Goal: Task Accomplishment & Management: Complete application form

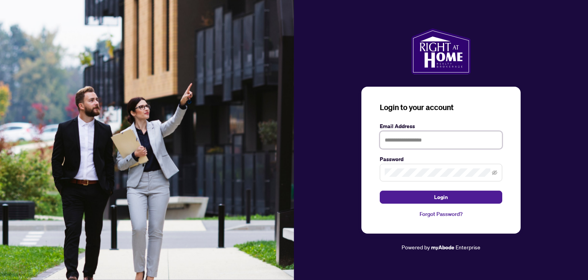
click at [393, 141] on input "text" at bounding box center [441, 140] width 123 height 18
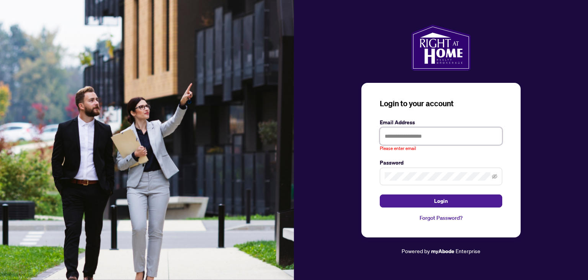
click at [392, 136] on input "text" at bounding box center [441, 136] width 123 height 18
paste input "**********"
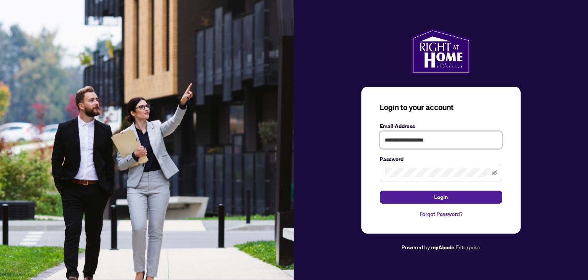
type input "**********"
click at [425, 198] on button "Login" at bounding box center [441, 196] width 123 height 13
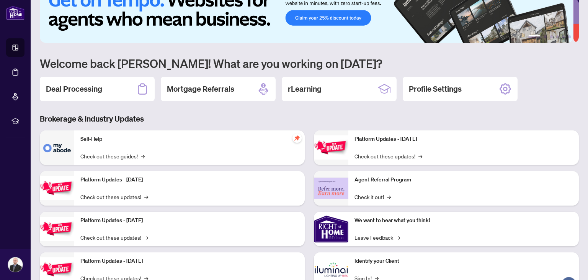
scroll to position [38, 0]
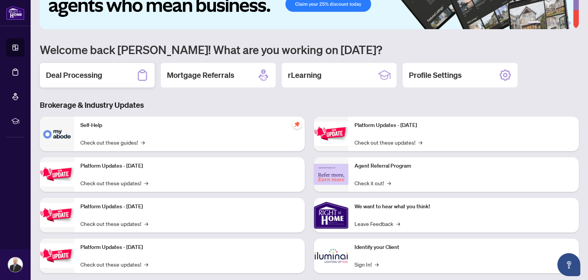
click at [96, 78] on h2 "Deal Processing" at bounding box center [74, 75] width 56 height 11
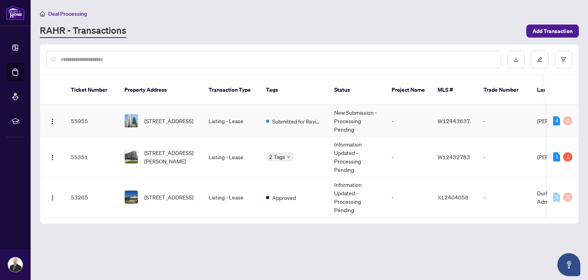
click at [289, 117] on span "Submitted for Review" at bounding box center [297, 121] width 50 height 8
click at [163, 149] on span "[STREET_ADDRESS][PERSON_NAME]" at bounding box center [170, 156] width 52 height 17
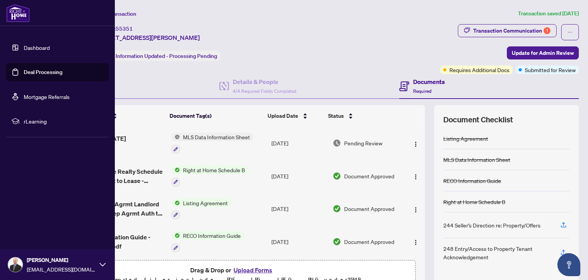
click at [34, 69] on link "Deal Processing" at bounding box center [43, 72] width 39 height 7
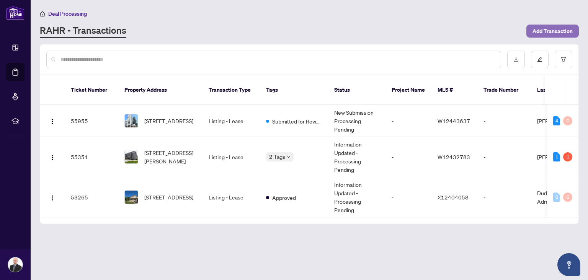
click at [543, 29] on span "Add Transaction" at bounding box center [553, 31] width 40 height 12
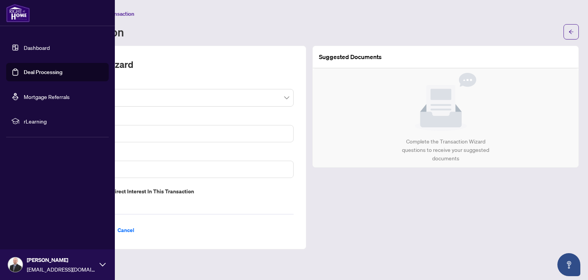
click at [38, 48] on link "Dashboard" at bounding box center [37, 47] width 26 height 7
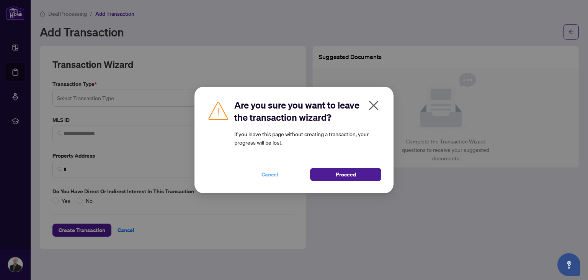
click at [269, 173] on span "Cancel" at bounding box center [270, 174] width 17 height 12
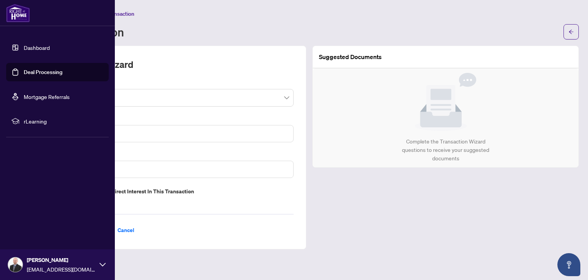
click at [24, 46] on link "Dashboard" at bounding box center [37, 47] width 26 height 7
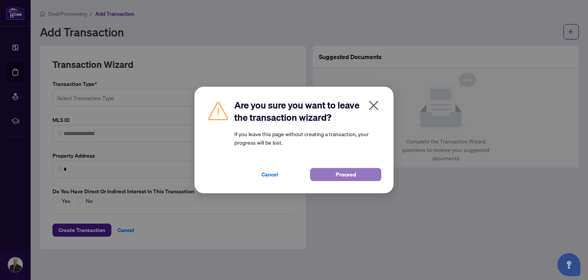
click at [345, 173] on span "Proceed" at bounding box center [346, 174] width 20 height 12
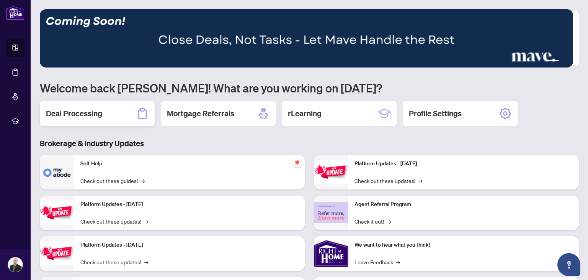
click at [92, 115] on h2 "Deal Processing" at bounding box center [74, 113] width 56 height 11
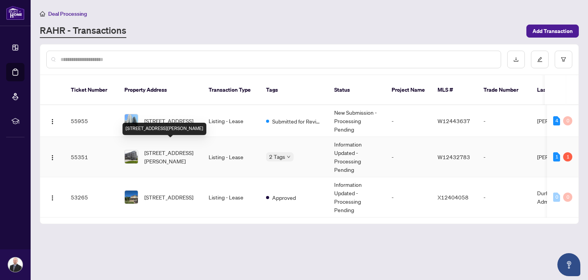
click at [164, 149] on span "[STREET_ADDRESS][PERSON_NAME]" at bounding box center [170, 156] width 52 height 17
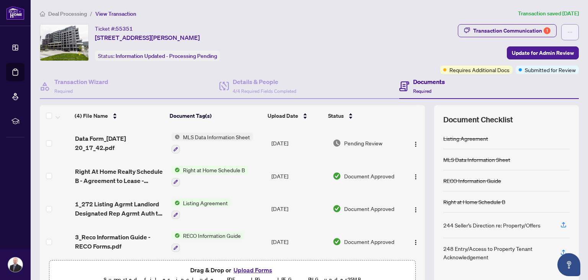
click at [569, 34] on button "button" at bounding box center [570, 32] width 18 height 16
click at [451, 43] on div "Transaction Communication 1 Update for Admin Review Requires Additional Docs Su…" at bounding box center [509, 49] width 139 height 50
click at [410, 57] on div "Ticket #: 55351 [STREET_ADDRESS][PERSON_NAME] Status: Information Updated - Pro…" at bounding box center [238, 42] width 397 height 37
click at [379, 64] on div "Ticket #: 55351 [STREET_ADDRESS][PERSON_NAME] Status: Information Updated - Pro…" at bounding box center [238, 49] width 401 height 50
click at [479, 30] on div "Transaction Communication 1" at bounding box center [511, 31] width 77 height 12
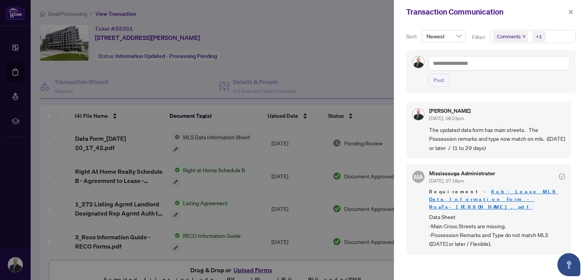
click at [345, 74] on div at bounding box center [294, 140] width 588 height 280
click at [571, 15] on span "button" at bounding box center [570, 12] width 5 height 12
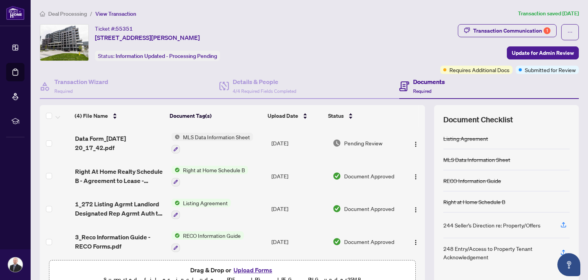
scroll to position [3, 0]
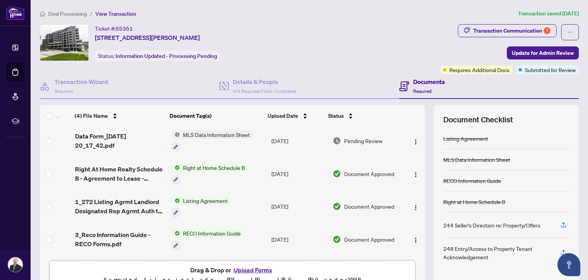
click at [253, 270] on button "Upload Forms" at bounding box center [252, 270] width 43 height 10
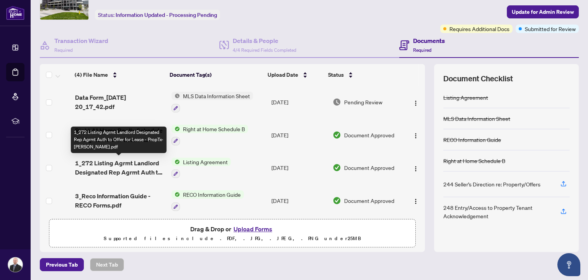
scroll to position [0, 0]
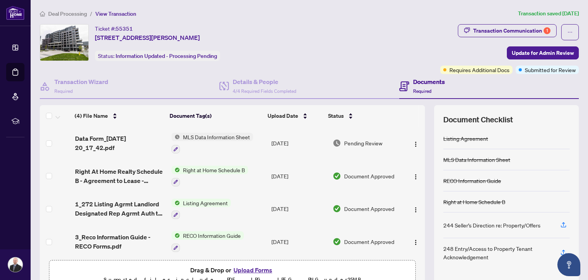
click at [423, 84] on h4 "Documents" at bounding box center [429, 81] width 32 height 9
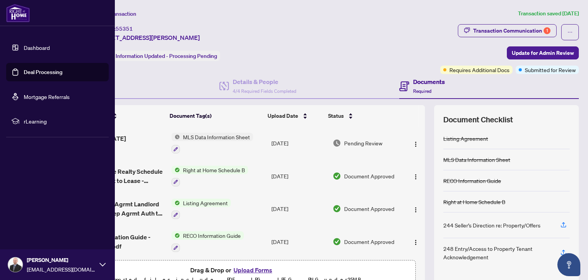
click at [36, 46] on link "Dashboard" at bounding box center [37, 47] width 26 height 7
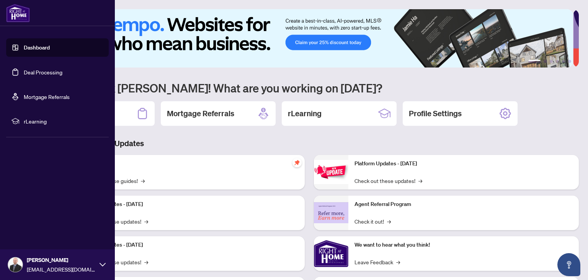
click at [39, 72] on link "Deal Processing" at bounding box center [43, 72] width 39 height 7
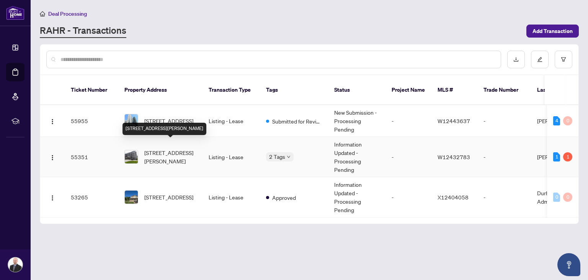
click at [165, 148] on span "[STREET_ADDRESS][PERSON_NAME]" at bounding box center [170, 156] width 52 height 17
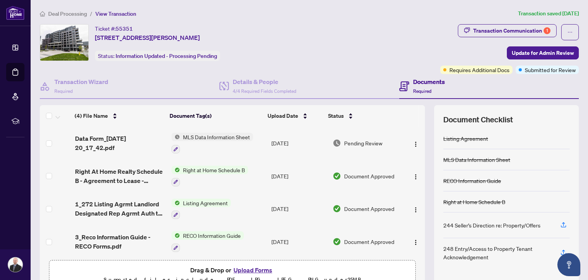
click at [125, 29] on span "55351" at bounding box center [124, 28] width 17 height 7
click at [66, 87] on div "Transaction Wizard Required" at bounding box center [81, 86] width 54 height 18
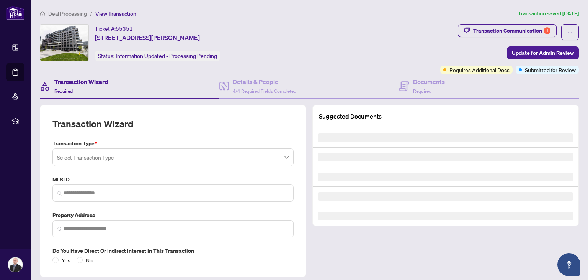
type input "*********"
type input "**********"
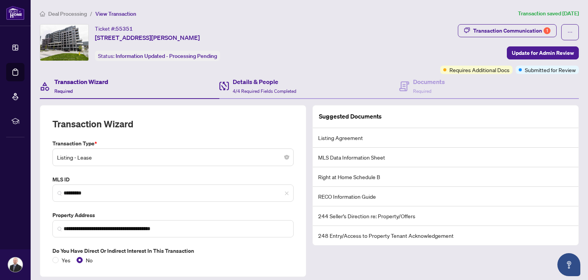
scroll to position [25, 0]
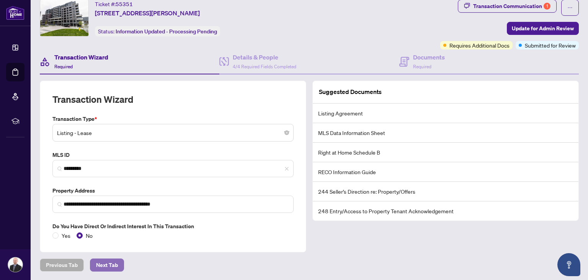
click at [112, 267] on span "Next Tab" at bounding box center [107, 264] width 22 height 12
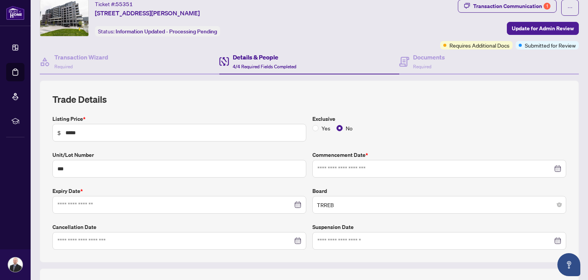
type input "**********"
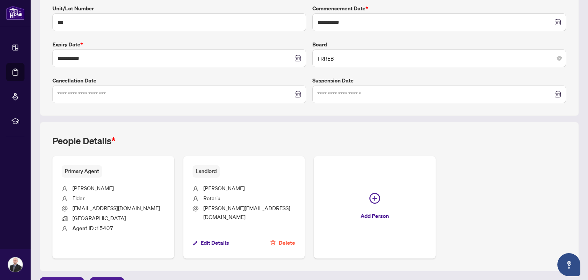
scroll to position [182, 0]
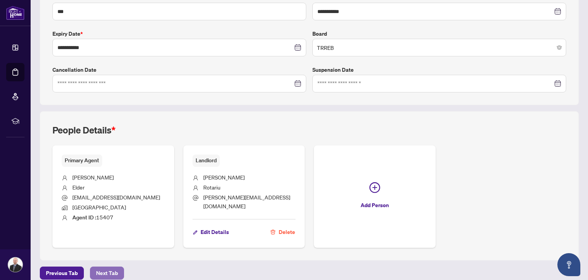
click at [106, 267] on span "Next Tab" at bounding box center [107, 273] width 22 height 12
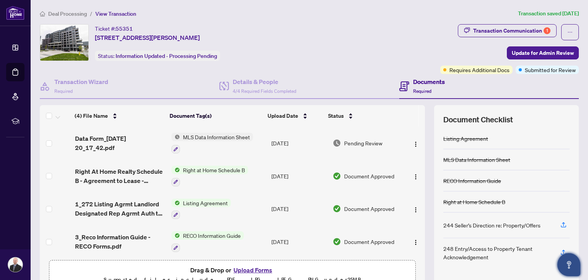
click at [573, 264] on icon "Open asap" at bounding box center [569, 265] width 10 height 10
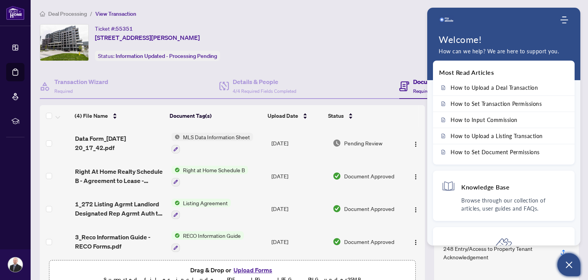
click at [489, 26] on div at bounding box center [499, 19] width 121 height 15
click at [489, 69] on div "Welcome! How can we help? We are here to support you." at bounding box center [503, 55] width 153 height 42
click at [475, 36] on h1 "Welcome!" at bounding box center [504, 39] width 130 height 11
click at [480, 183] on h4 "Knowledge Base" at bounding box center [485, 187] width 48 height 8
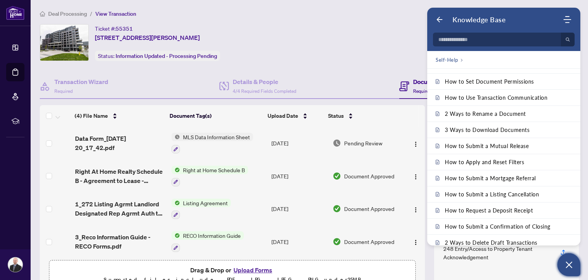
scroll to position [237, 0]
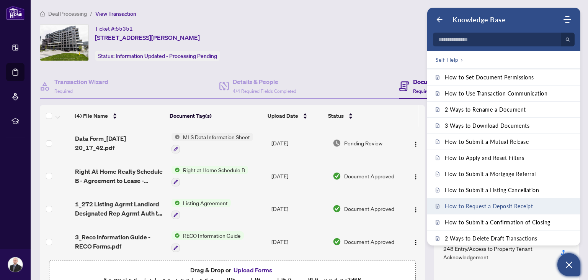
click at [489, 203] on span "How to Request a Deposit Receipt" at bounding box center [489, 206] width 88 height 7
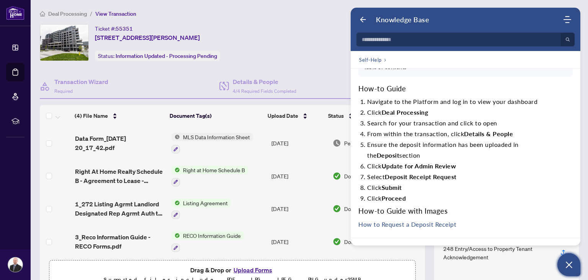
scroll to position [3, 0]
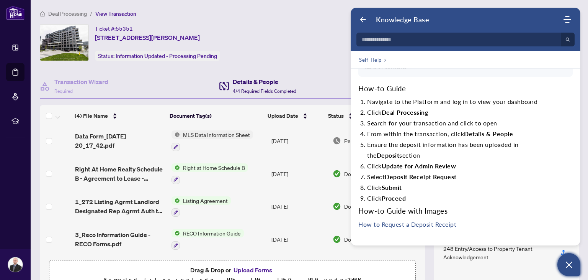
click at [253, 85] on h4 "Details & People" at bounding box center [265, 81] width 64 height 9
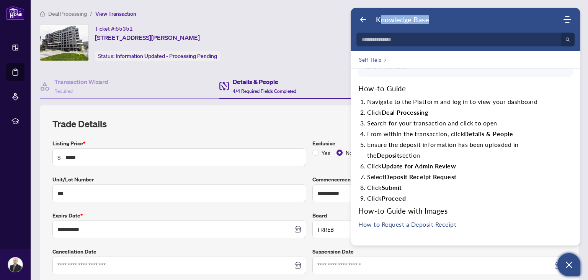
drag, startPoint x: 439, startPoint y: 13, endPoint x: 382, endPoint y: 10, distance: 57.5
click at [382, 10] on header "Welcome to myAbode Support Knowledge Base Home Knowledge Base Submit Ticket No …" at bounding box center [466, 29] width 230 height 43
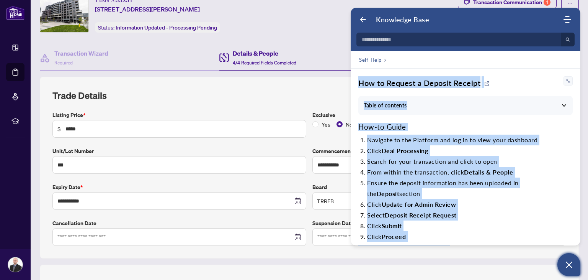
drag, startPoint x: 480, startPoint y: 146, endPoint x: 359, endPoint y: 82, distance: 137.0
click at [359, 82] on div "How to Request a Deposit Receipt Table of contents How-to Guide How-to Guide wi…" at bounding box center [466, 172] width 230 height 207
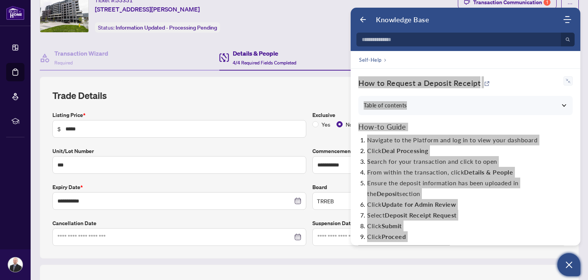
scroll to position [28, 0]
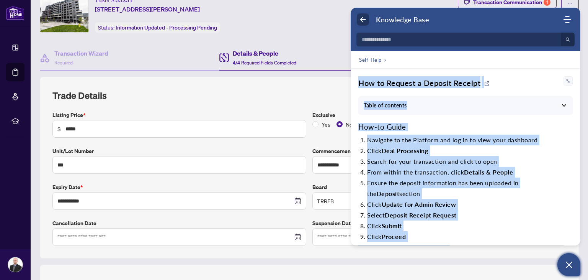
click at [361, 17] on icon "Back" at bounding box center [363, 20] width 8 height 8
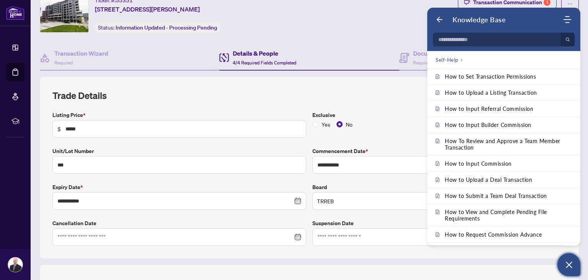
click at [570, 262] on icon "Open asap" at bounding box center [569, 265] width 10 height 10
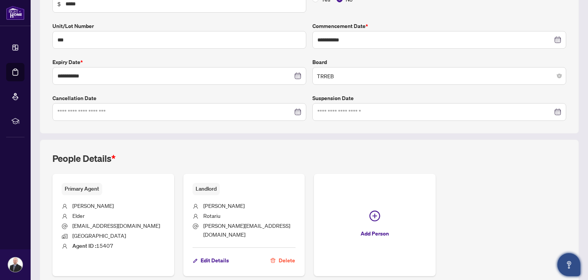
scroll to position [182, 0]
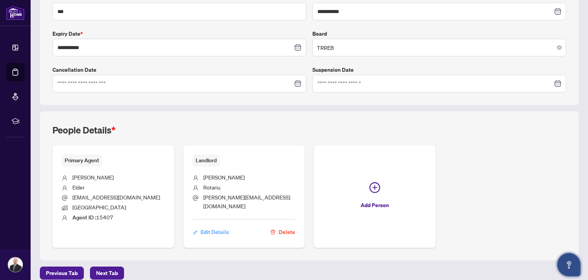
click at [210, 226] on span "Edit Details" at bounding box center [215, 232] width 28 height 12
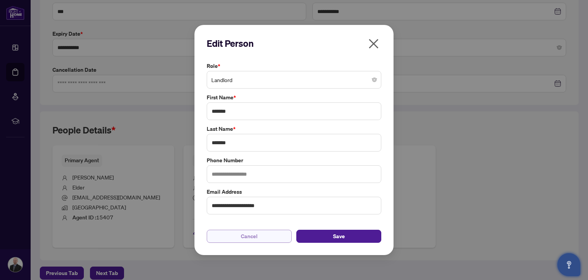
click at [269, 232] on button "Cancel" at bounding box center [249, 235] width 85 height 13
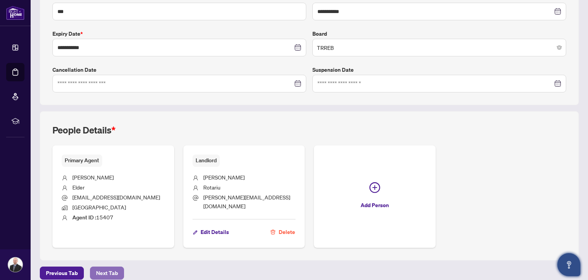
click at [113, 267] on span "Next Tab" at bounding box center [107, 273] width 22 height 12
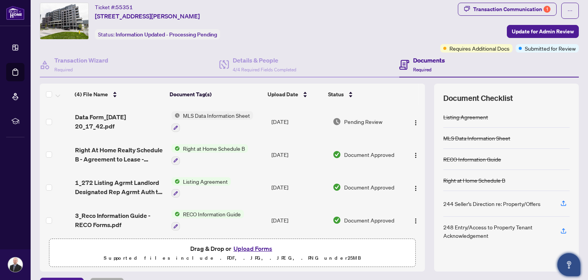
scroll to position [41, 0]
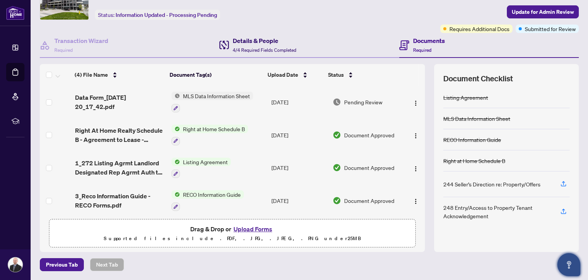
click at [250, 42] on h4 "Details & People" at bounding box center [265, 40] width 64 height 9
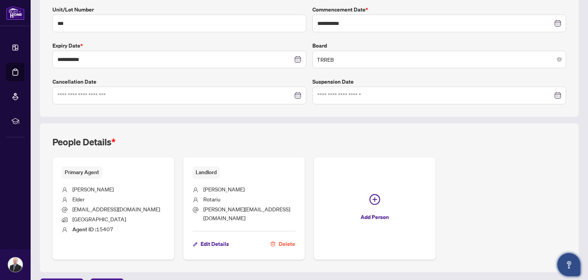
scroll to position [182, 0]
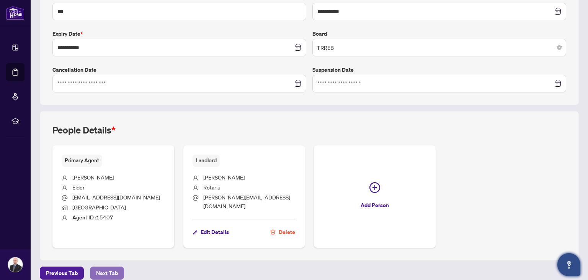
click at [106, 267] on span "Next Tab" at bounding box center [107, 273] width 22 height 12
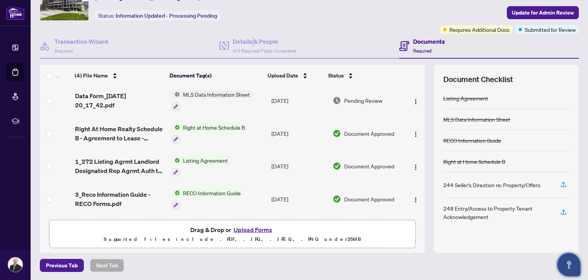
scroll to position [41, 0]
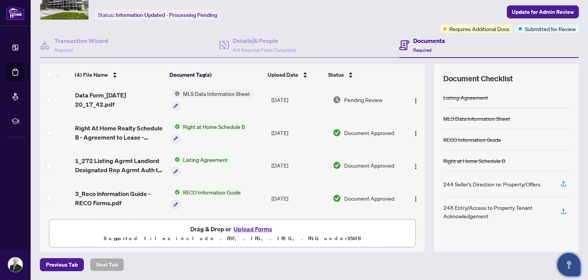
click at [245, 230] on button "Upload Forms" at bounding box center [252, 229] width 43 height 10
click at [247, 229] on button "Upload Forms" at bounding box center [252, 229] width 43 height 10
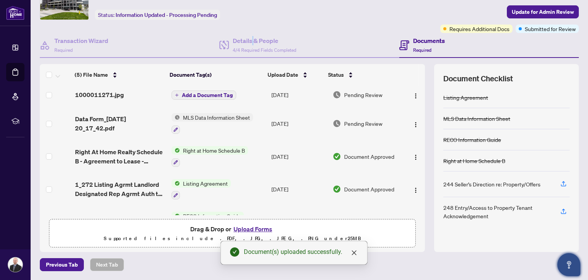
click at [199, 92] on span "Add a Document Tag" at bounding box center [207, 94] width 51 height 5
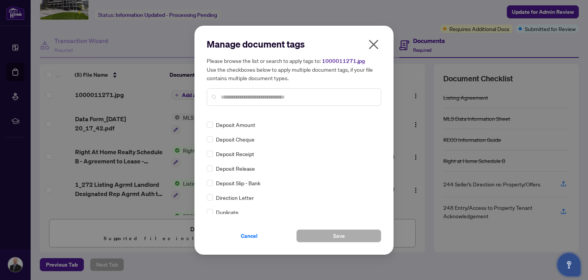
scroll to position [651, 0]
click at [248, 232] on span "Cancel" at bounding box center [249, 235] width 17 height 12
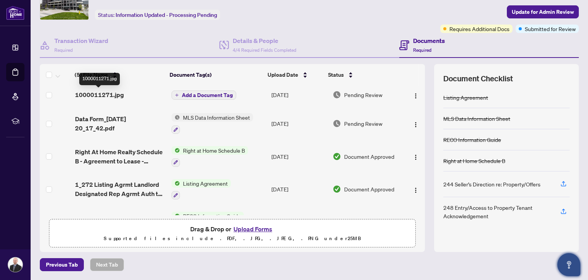
click at [101, 94] on span "1000011271.jpg" at bounding box center [99, 94] width 49 height 9
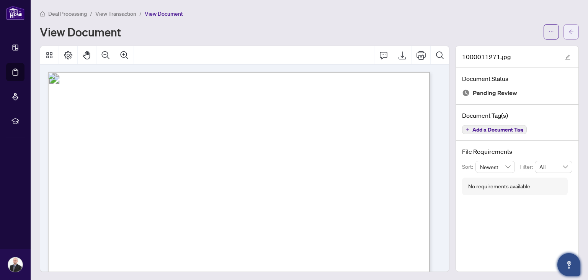
click at [569, 31] on icon "arrow-left" at bounding box center [571, 31] width 5 height 5
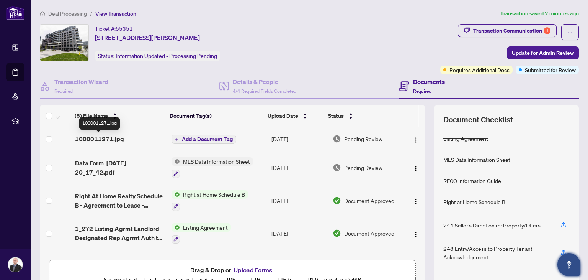
click at [93, 136] on span "1000011271.jpg" at bounding box center [99, 138] width 49 height 9
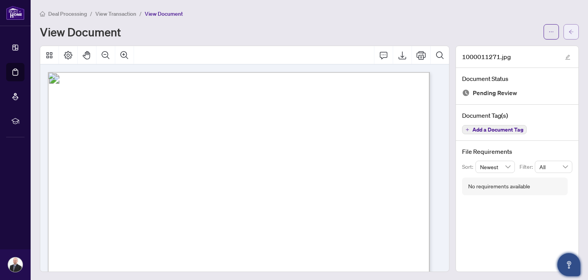
click at [569, 30] on icon "arrow-left" at bounding box center [571, 31] width 5 height 5
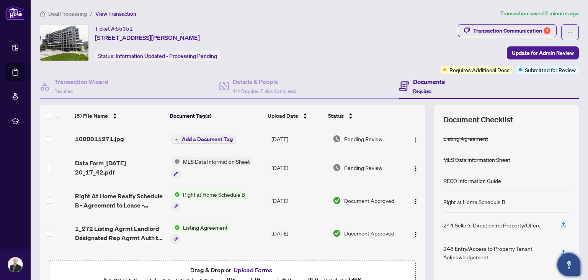
click at [196, 135] on button "Add a Document Tag" at bounding box center [204, 138] width 65 height 9
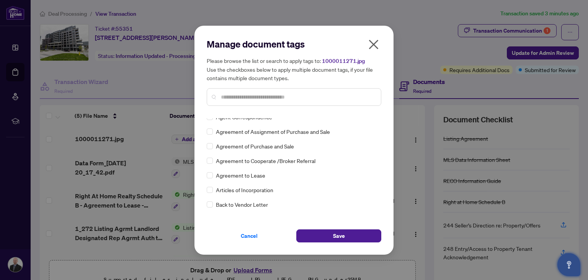
scroll to position [77, 0]
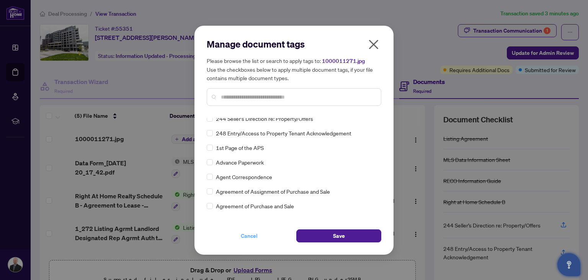
click at [256, 237] on span "Cancel" at bounding box center [249, 235] width 17 height 12
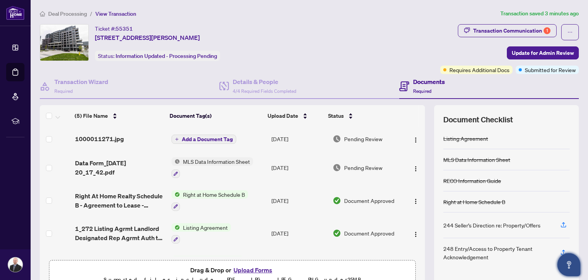
click at [183, 138] on span "Add a Document Tag" at bounding box center [207, 138] width 51 height 5
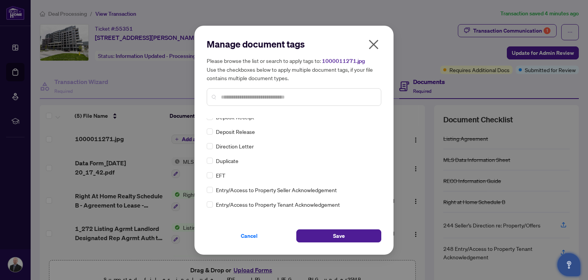
scroll to position [728, 0]
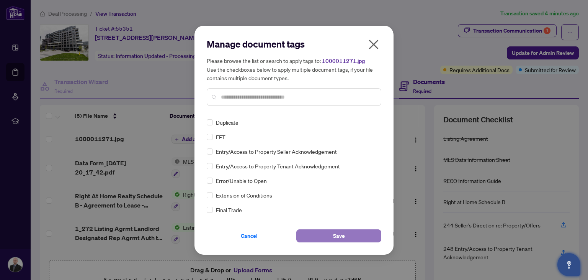
click at [337, 233] on span "Save" at bounding box center [339, 235] width 12 height 12
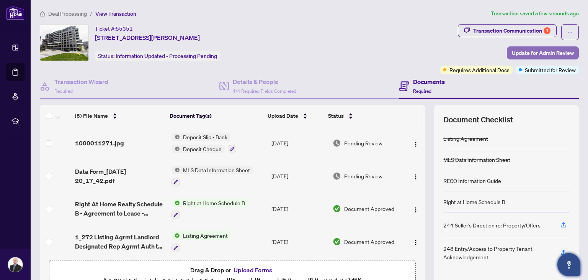
click at [512, 52] on span "Update for Admin Review" at bounding box center [543, 53] width 62 height 12
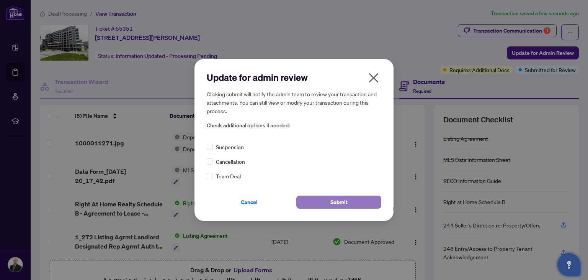
click at [347, 203] on span "Submit" at bounding box center [338, 202] width 17 height 12
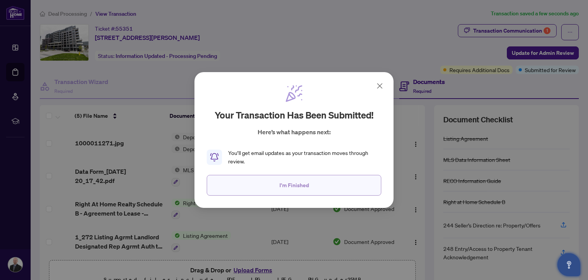
click at [314, 188] on button "I'm Finished" at bounding box center [294, 185] width 175 height 21
